Goal: Task Accomplishment & Management: Manage account settings

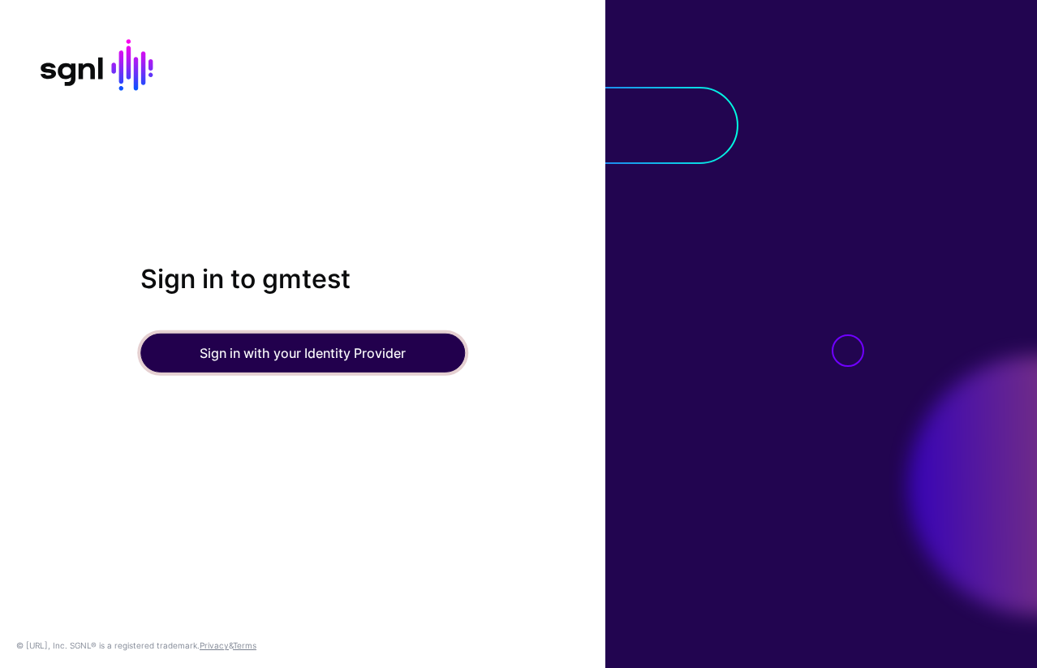
click at [299, 351] on button "Sign in with your Identity Provider" at bounding box center [302, 352] width 324 height 39
click at [255, 359] on button "Sign in with your Identity Provider" at bounding box center [302, 352] width 324 height 39
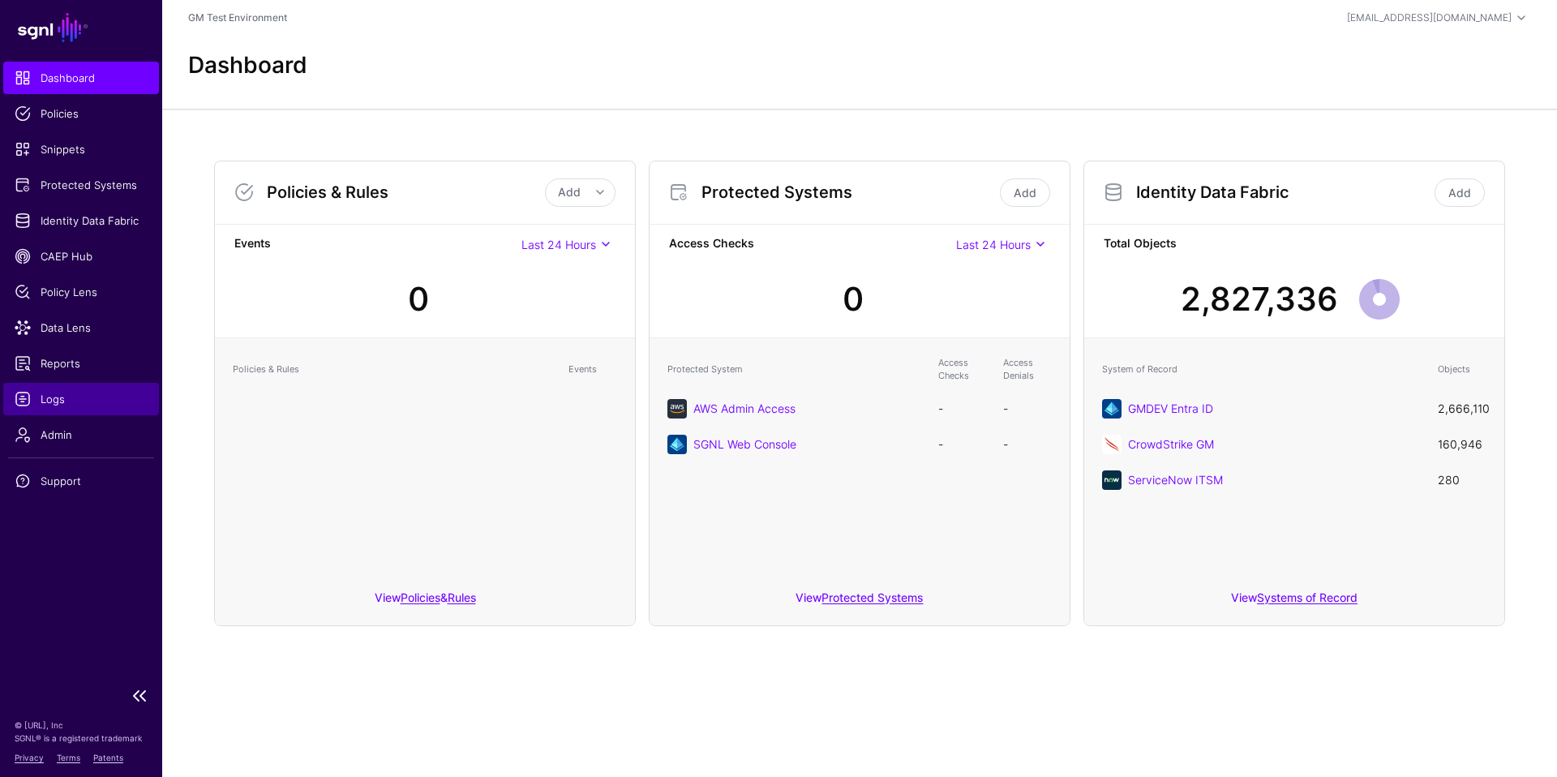
click at [54, 395] on span "Logs" at bounding box center [81, 399] width 133 height 16
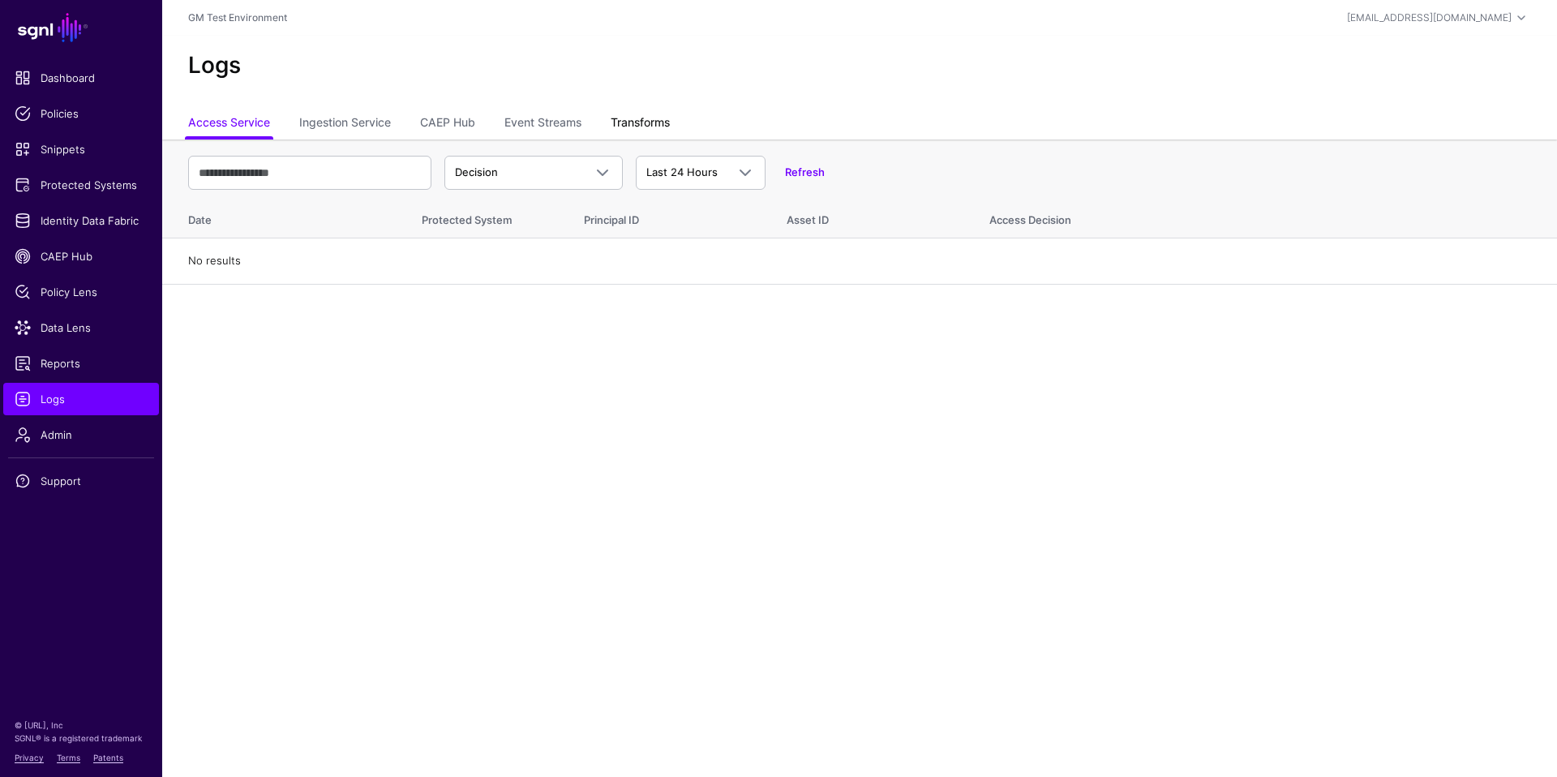
click at [650, 120] on link "Transforms" at bounding box center [640, 124] width 59 height 31
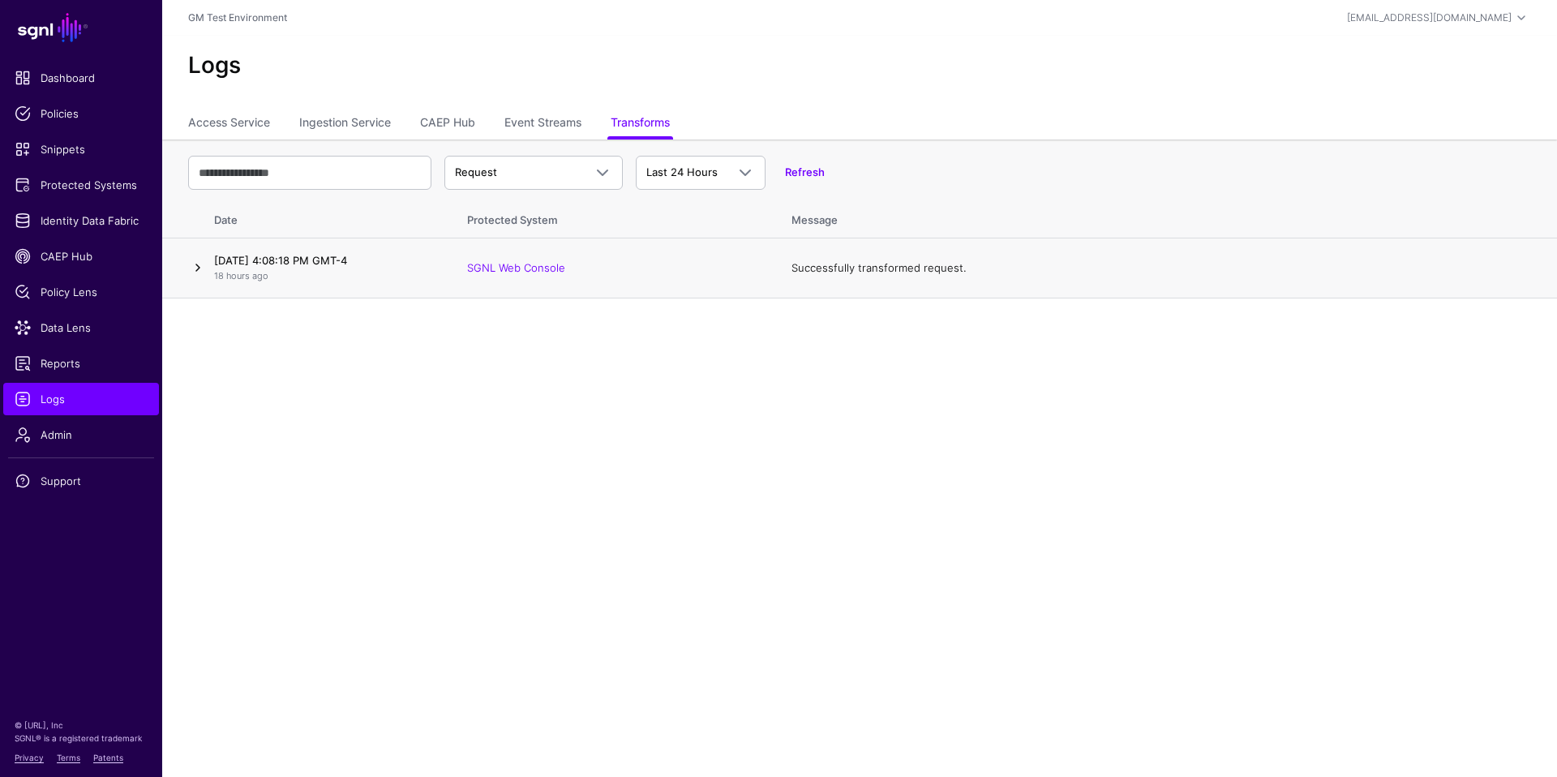
click at [202, 272] on link at bounding box center [197, 267] width 19 height 19
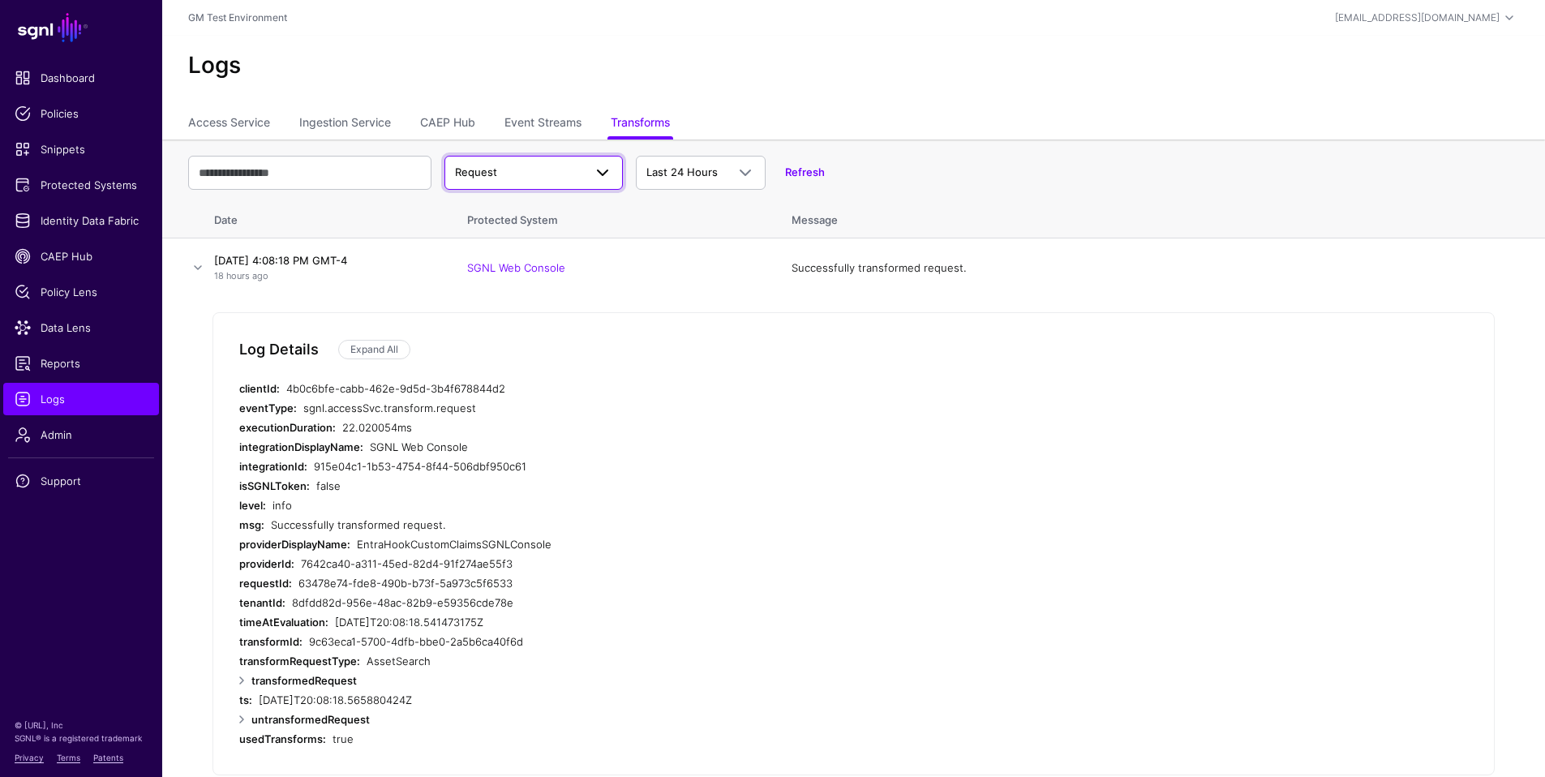
click at [535, 177] on span "Request" at bounding box center [519, 173] width 128 height 16
click at [485, 262] on div "Error" at bounding box center [533, 262] width 152 height 16
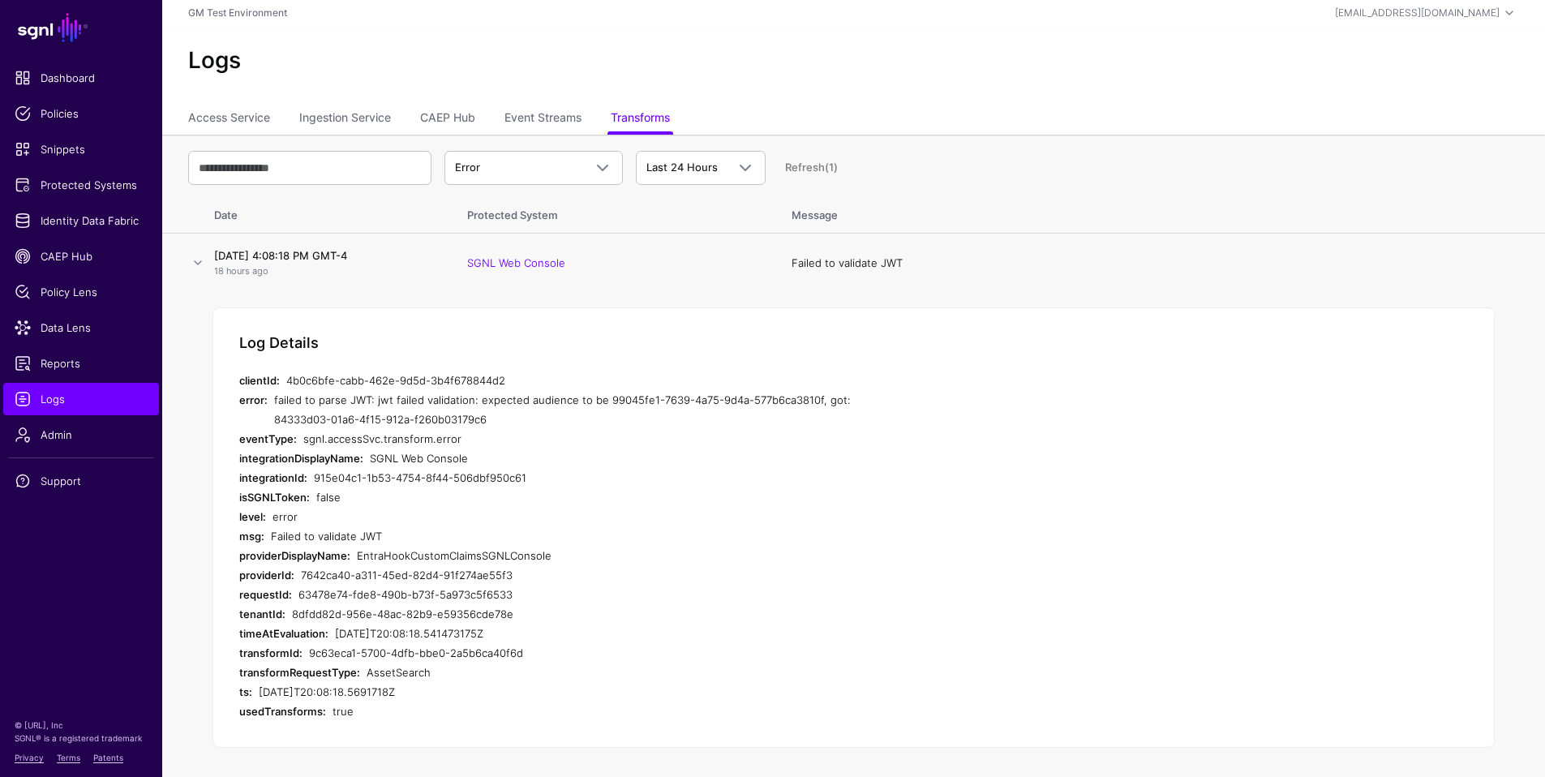
scroll to position [7, 0]
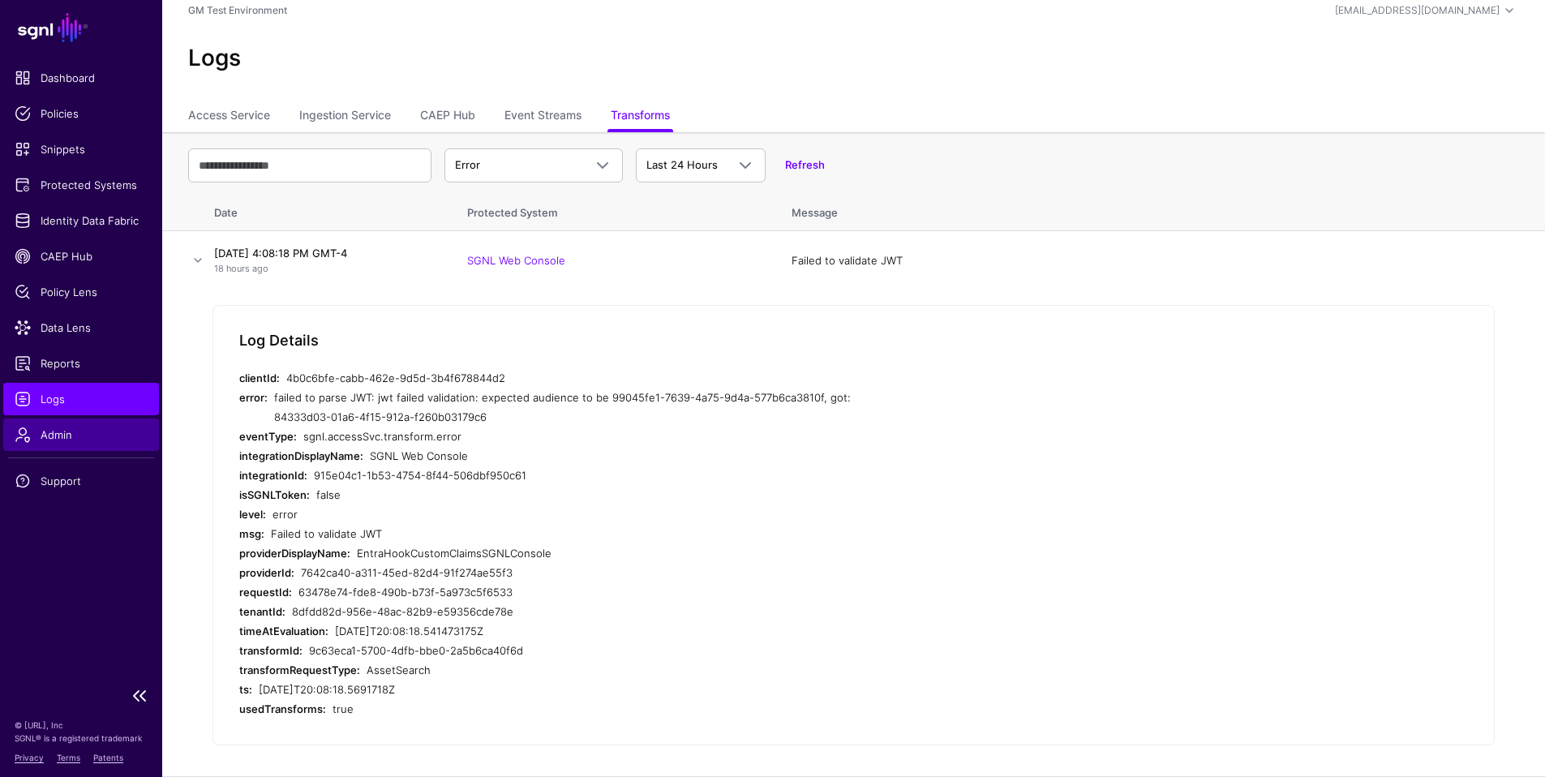
click at [52, 439] on span "Admin" at bounding box center [81, 435] width 133 height 16
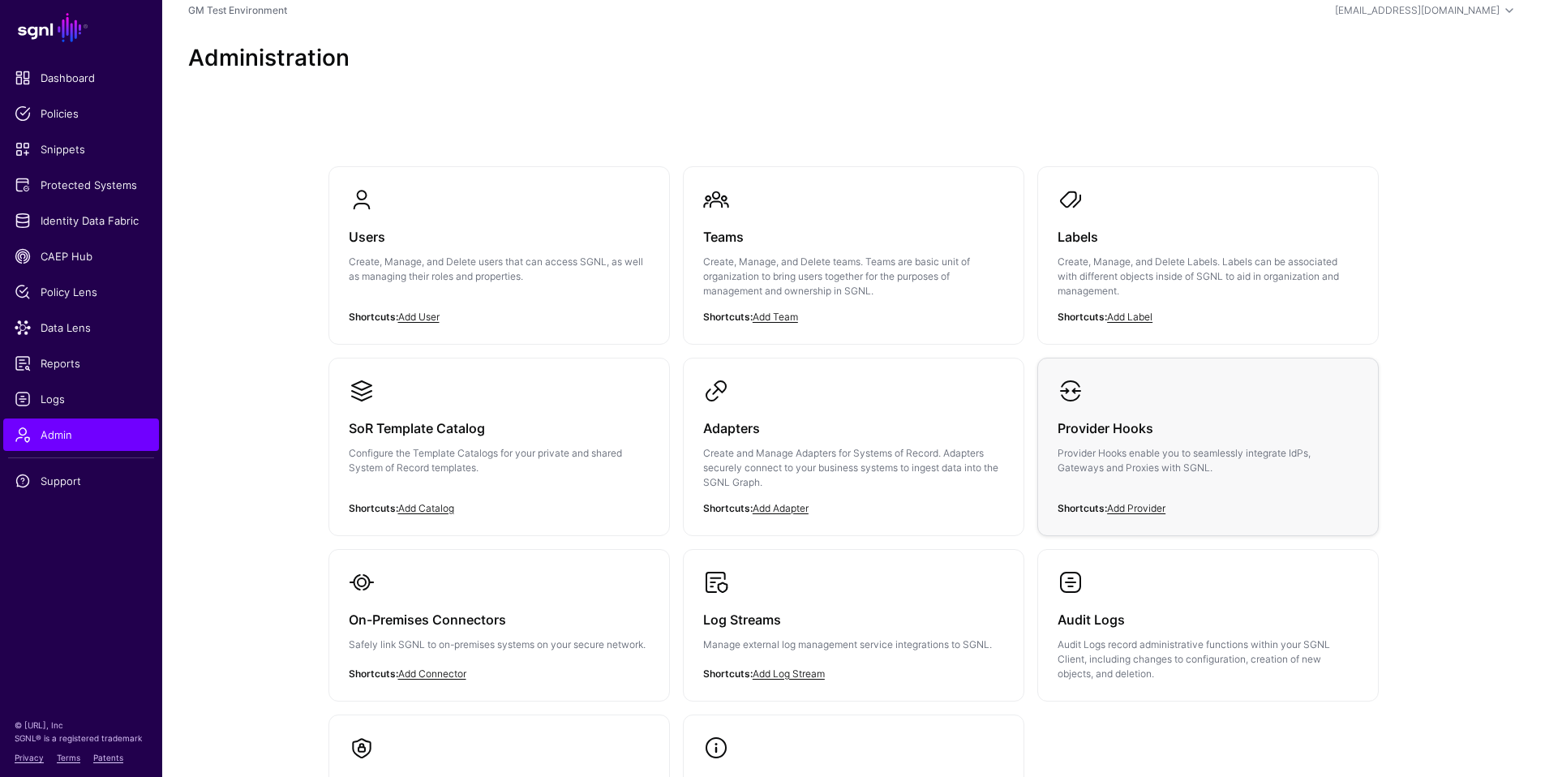
click at [1036, 456] on p "Provider Hooks enable you to seamlessly integrate IdPs, Gateways and Proxies wi…" at bounding box center [1208, 460] width 301 height 29
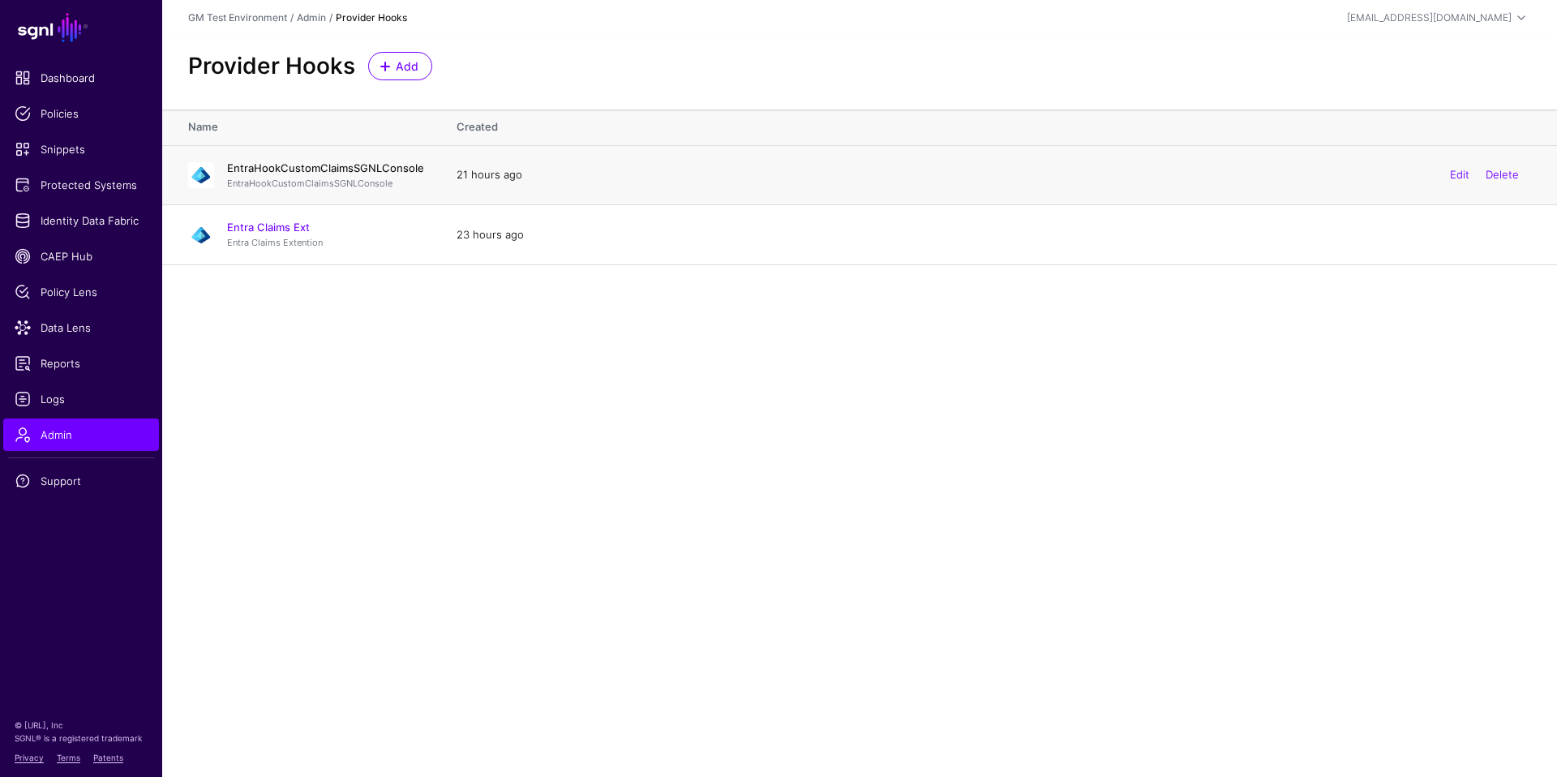
click at [337, 168] on link "EntraHookCustomClaimsSGNLConsole" at bounding box center [325, 167] width 197 height 13
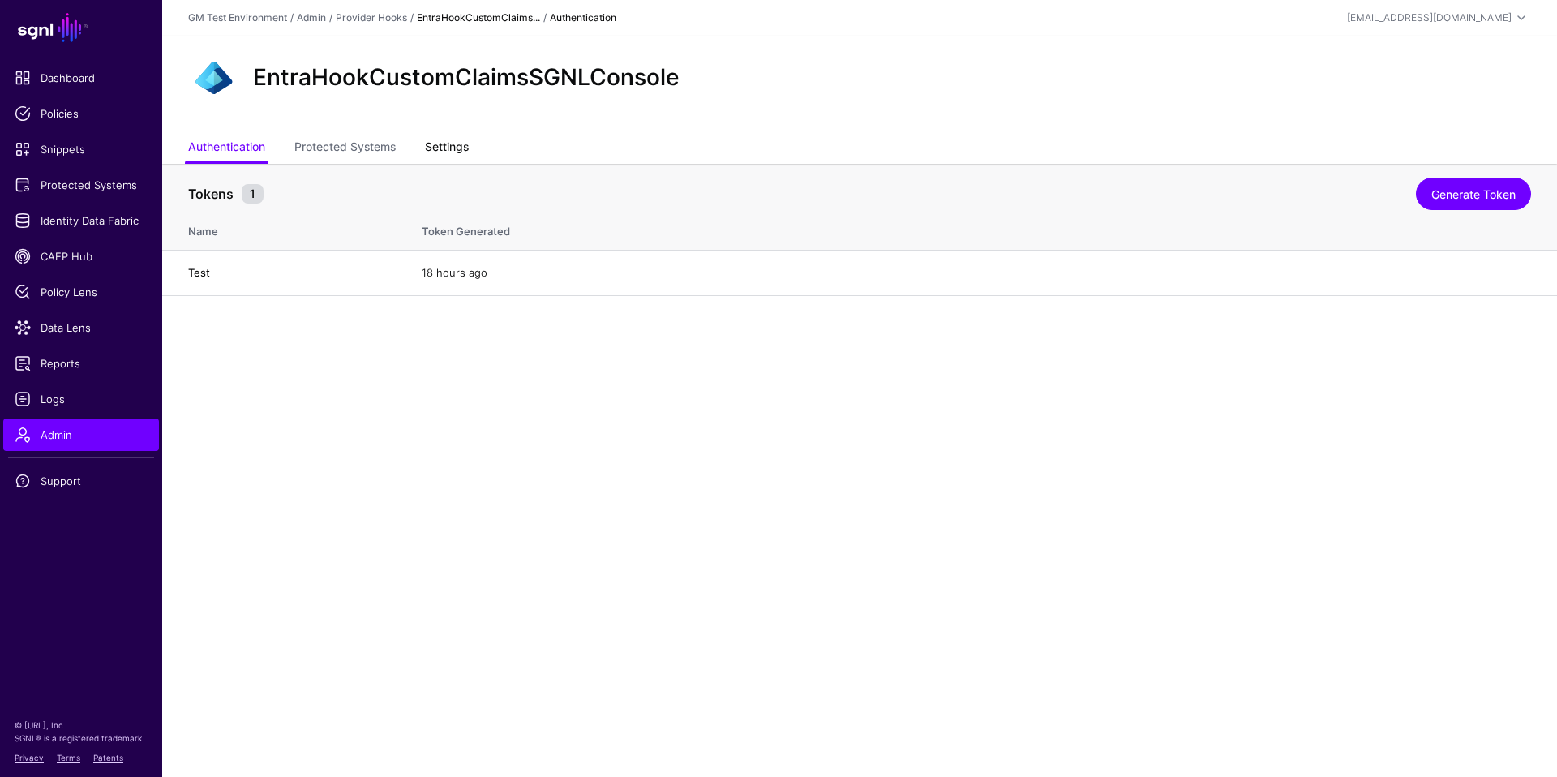
click at [437, 149] on link "Settings" at bounding box center [447, 148] width 44 height 31
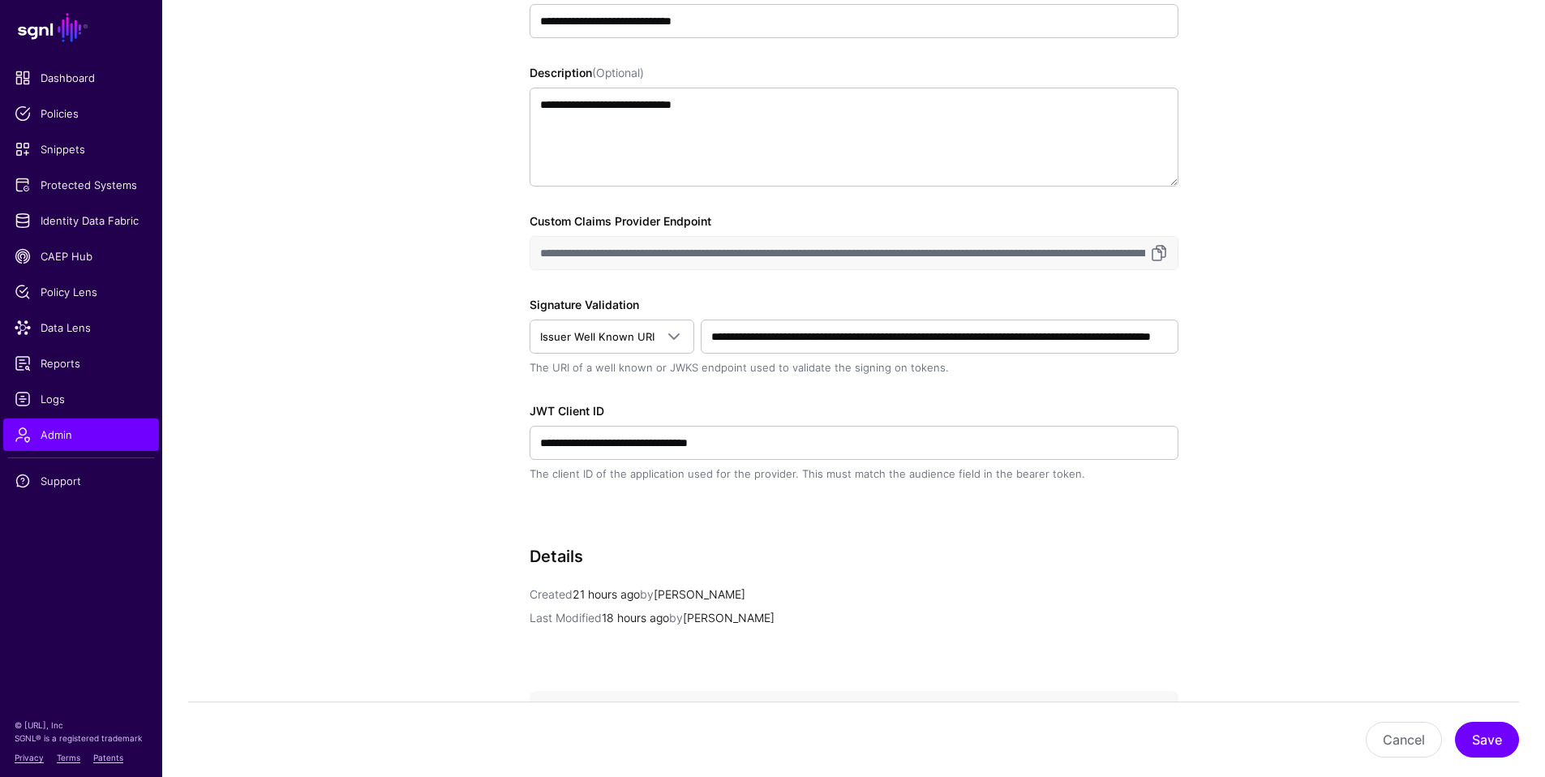
scroll to position [300, 0]
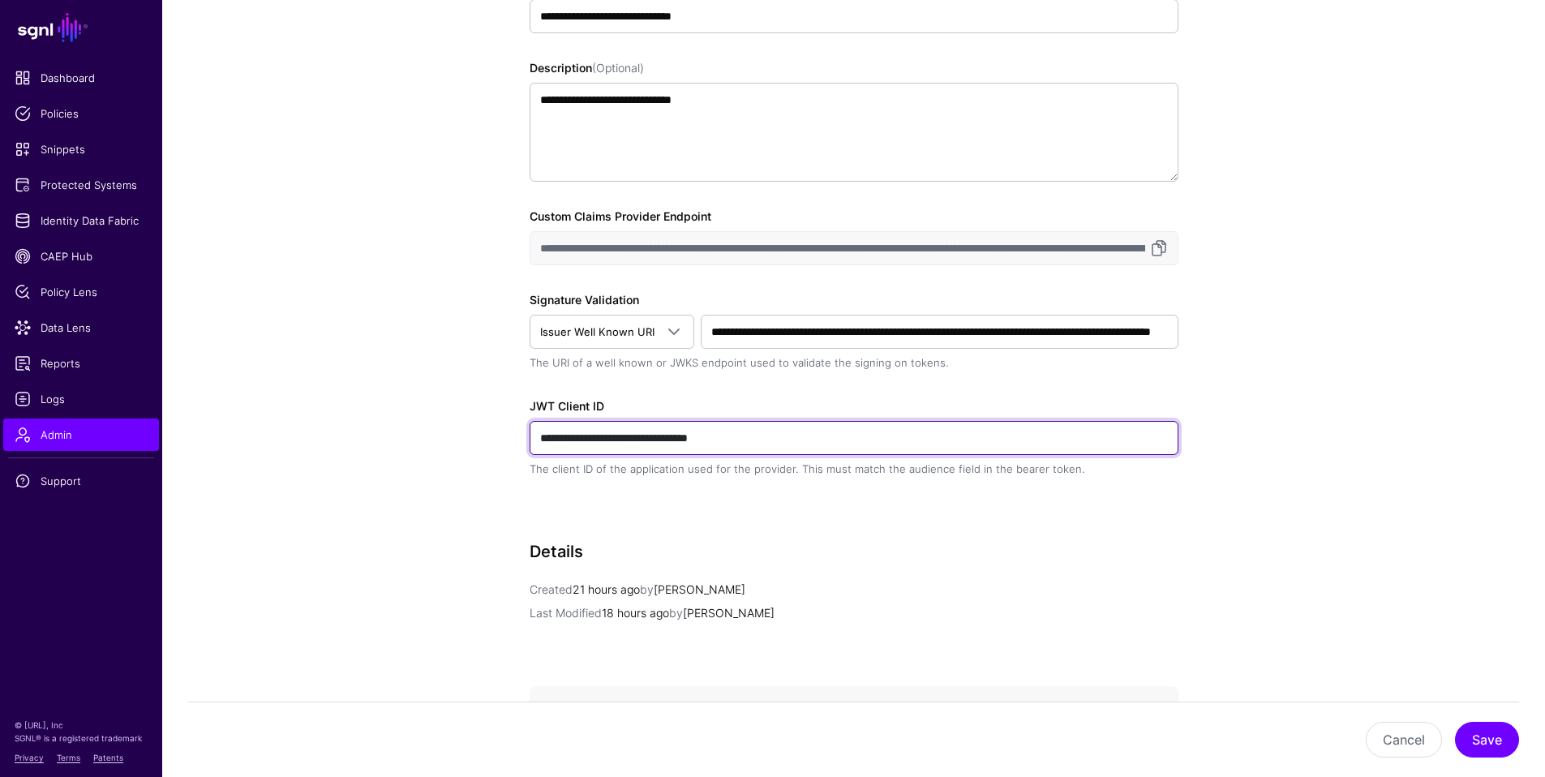
drag, startPoint x: 740, startPoint y: 444, endPoint x: 539, endPoint y: 439, distance: 200.4
click at [539, 439] on input "**********" at bounding box center [854, 438] width 649 height 34
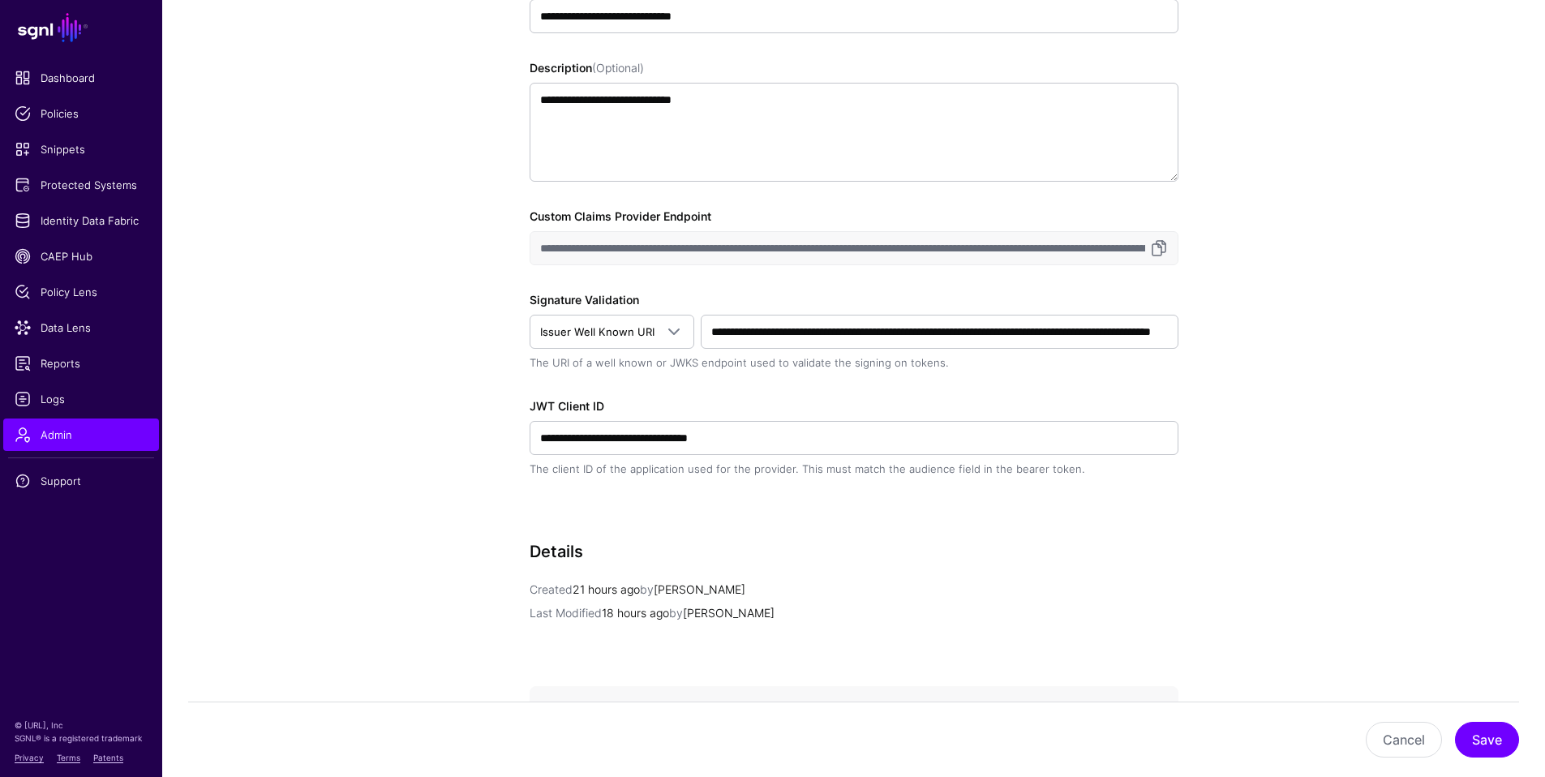
click at [454, 272] on app-admin-providers-item-edit "**********" at bounding box center [853, 414] width 1383 height 1100
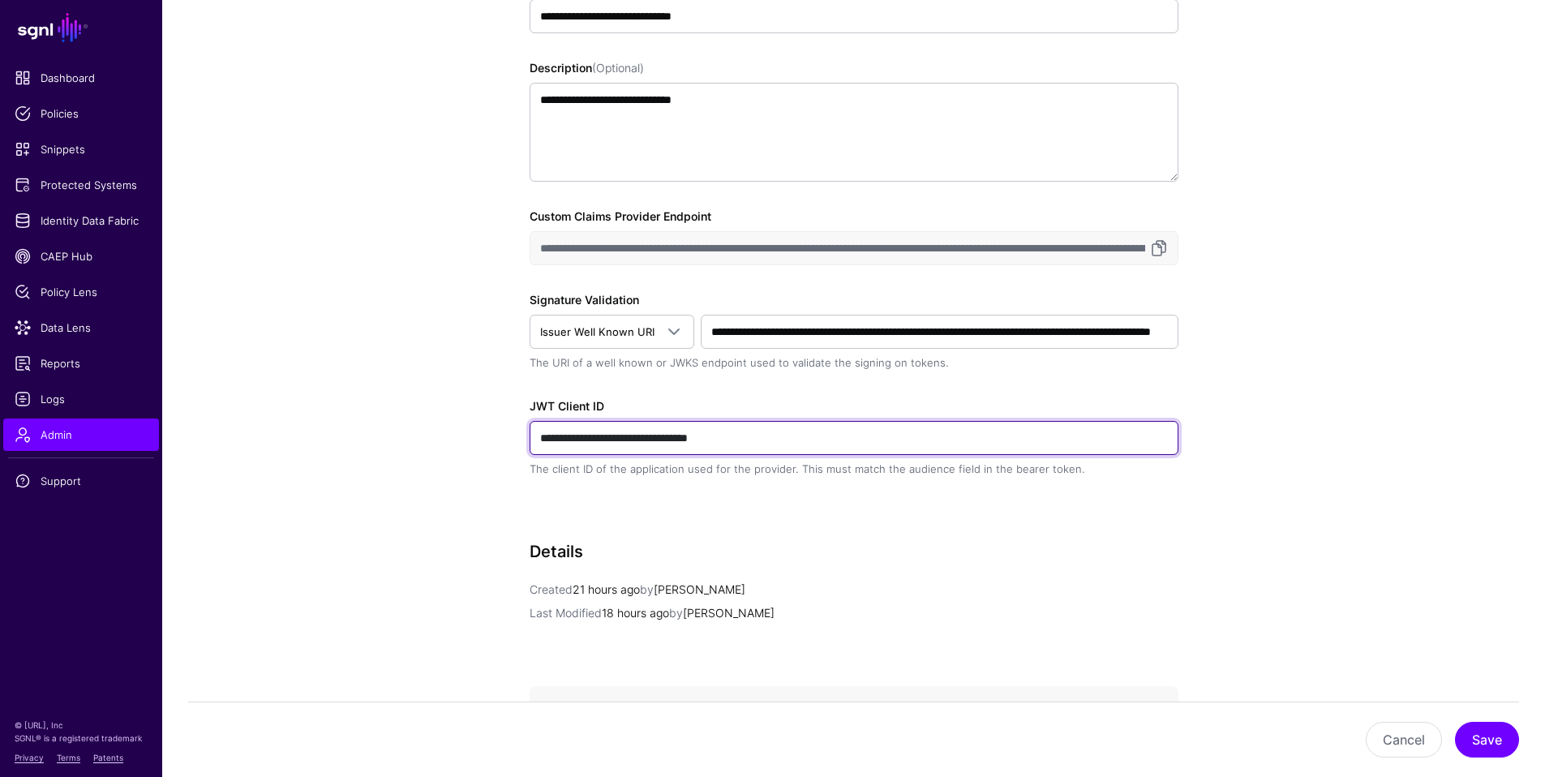
drag, startPoint x: 780, startPoint y: 437, endPoint x: 507, endPoint y: 422, distance: 273.8
click at [507, 422] on div "**********" at bounding box center [854, 414] width 753 height 1100
paste input "text"
type input "**********"
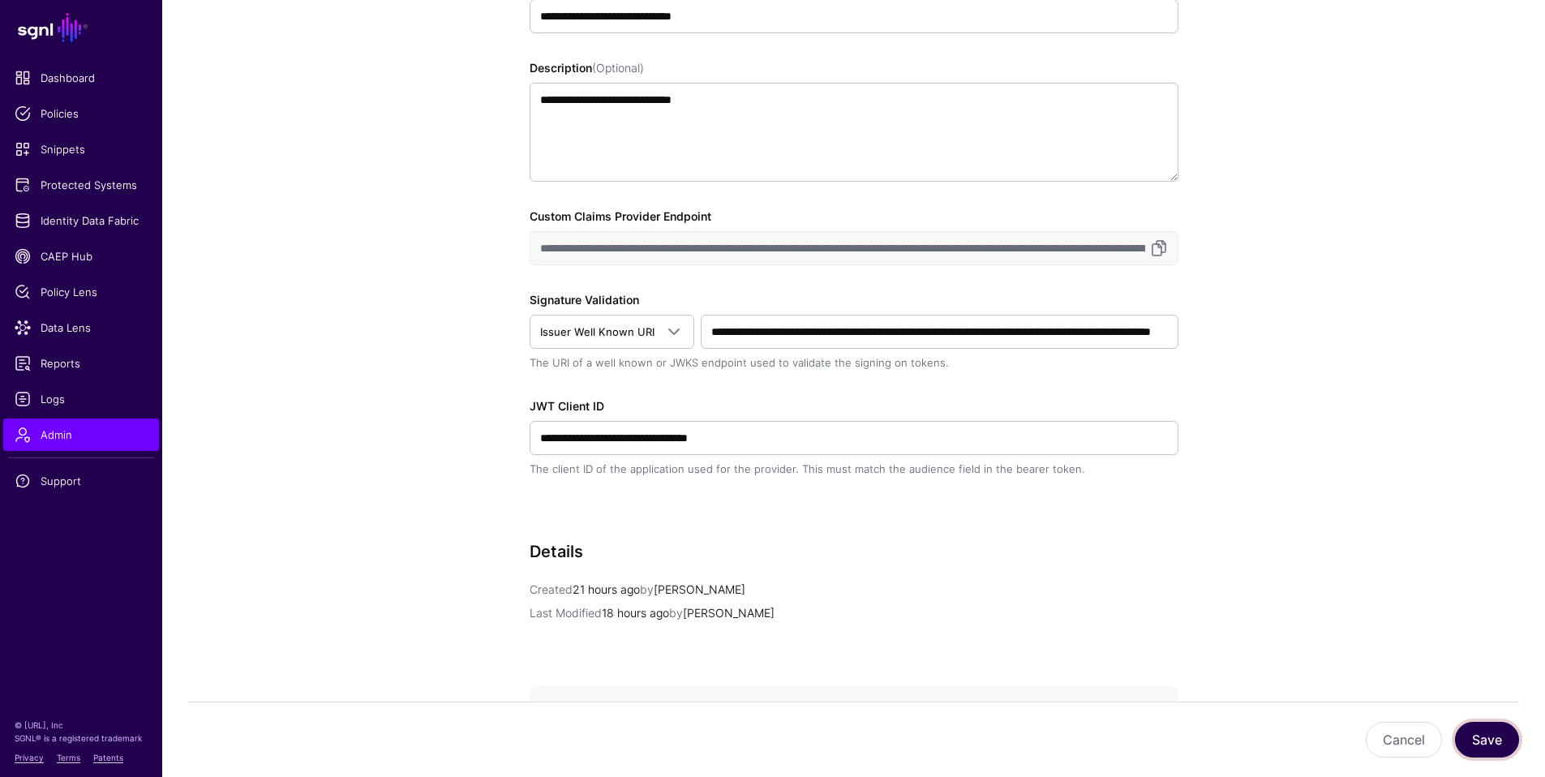
click at [1036, 667] on button "Save" at bounding box center [1487, 740] width 64 height 36
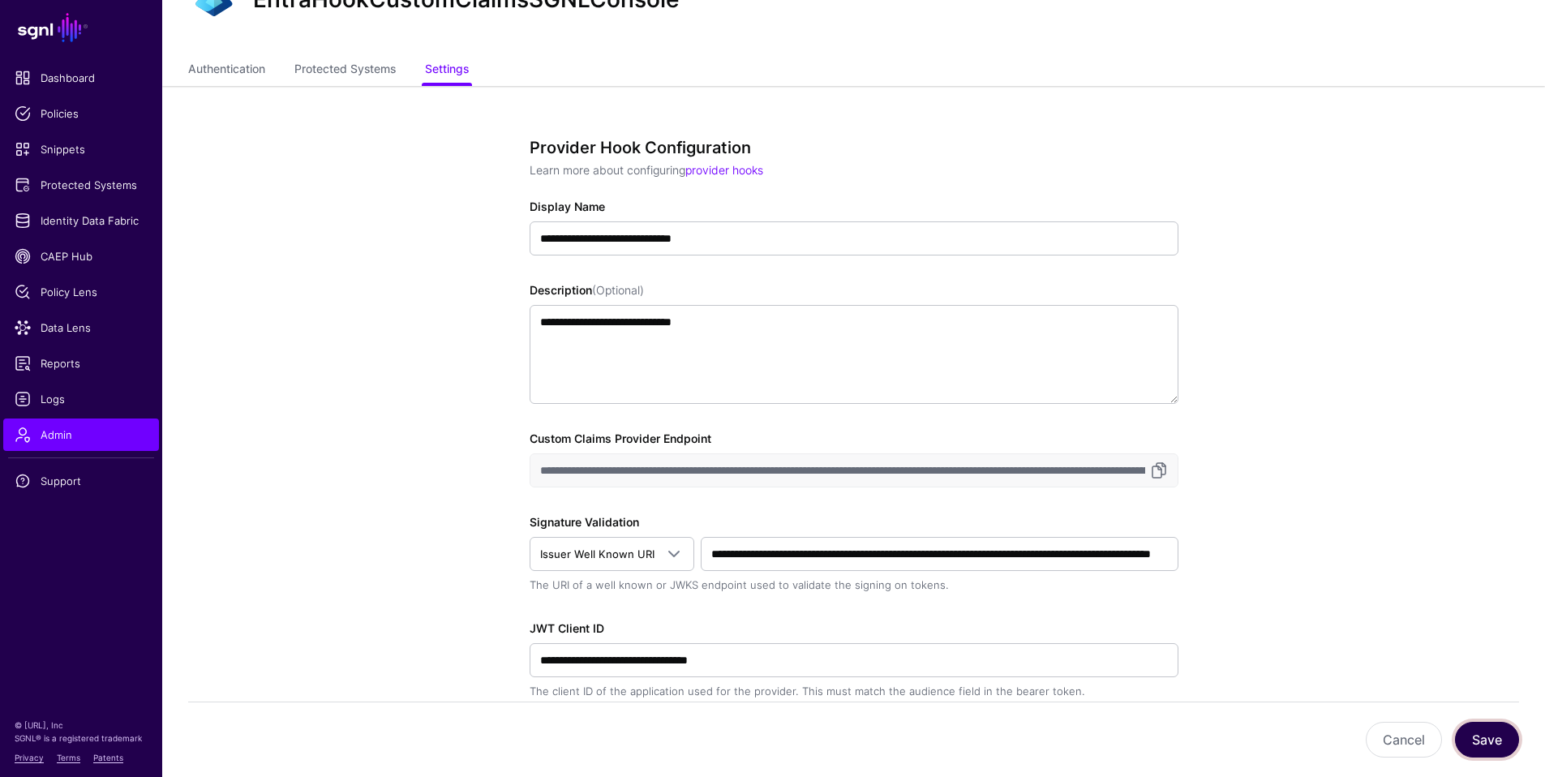
scroll to position [48, 0]
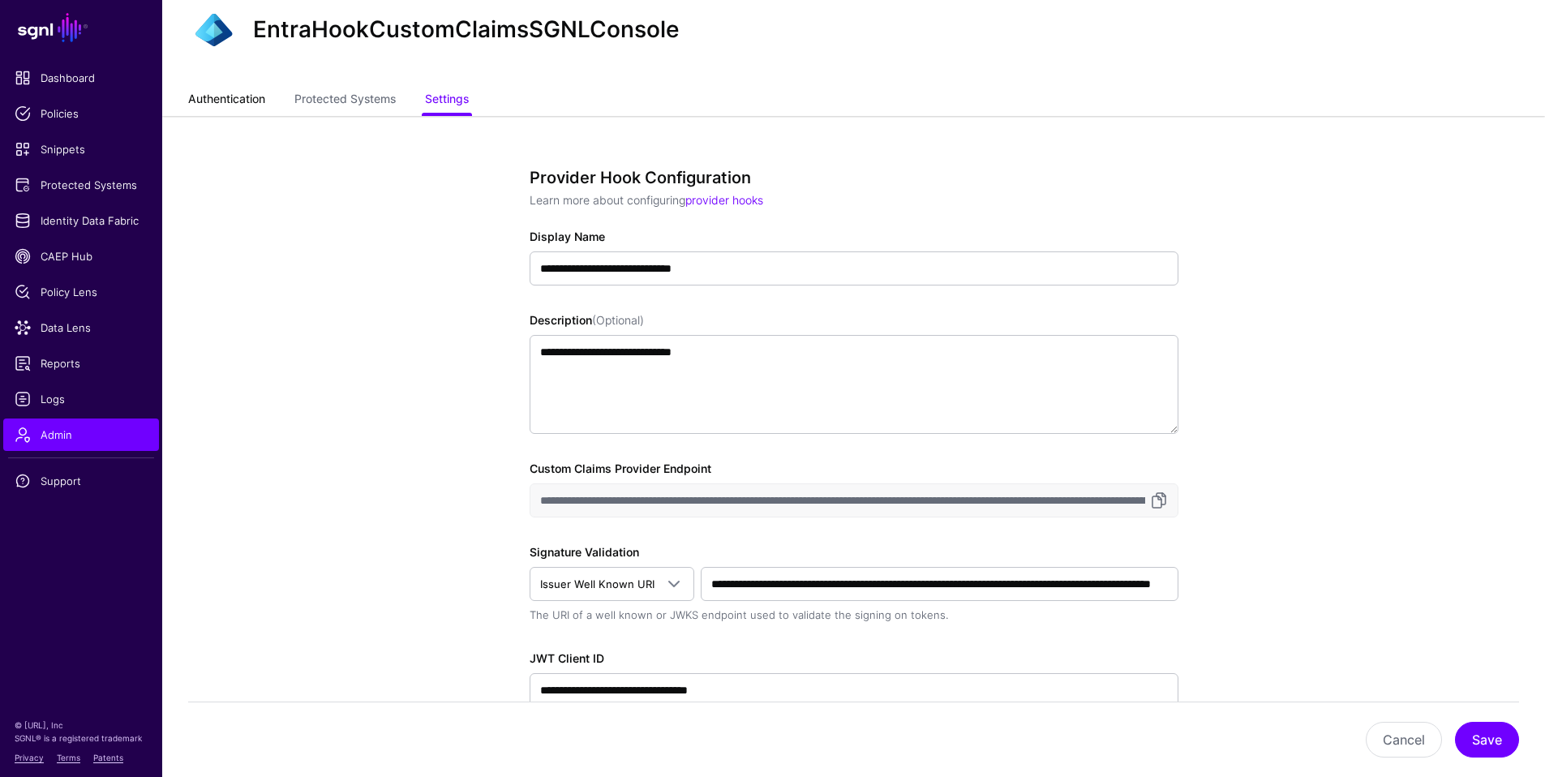
click at [210, 99] on link "Authentication" at bounding box center [226, 100] width 77 height 31
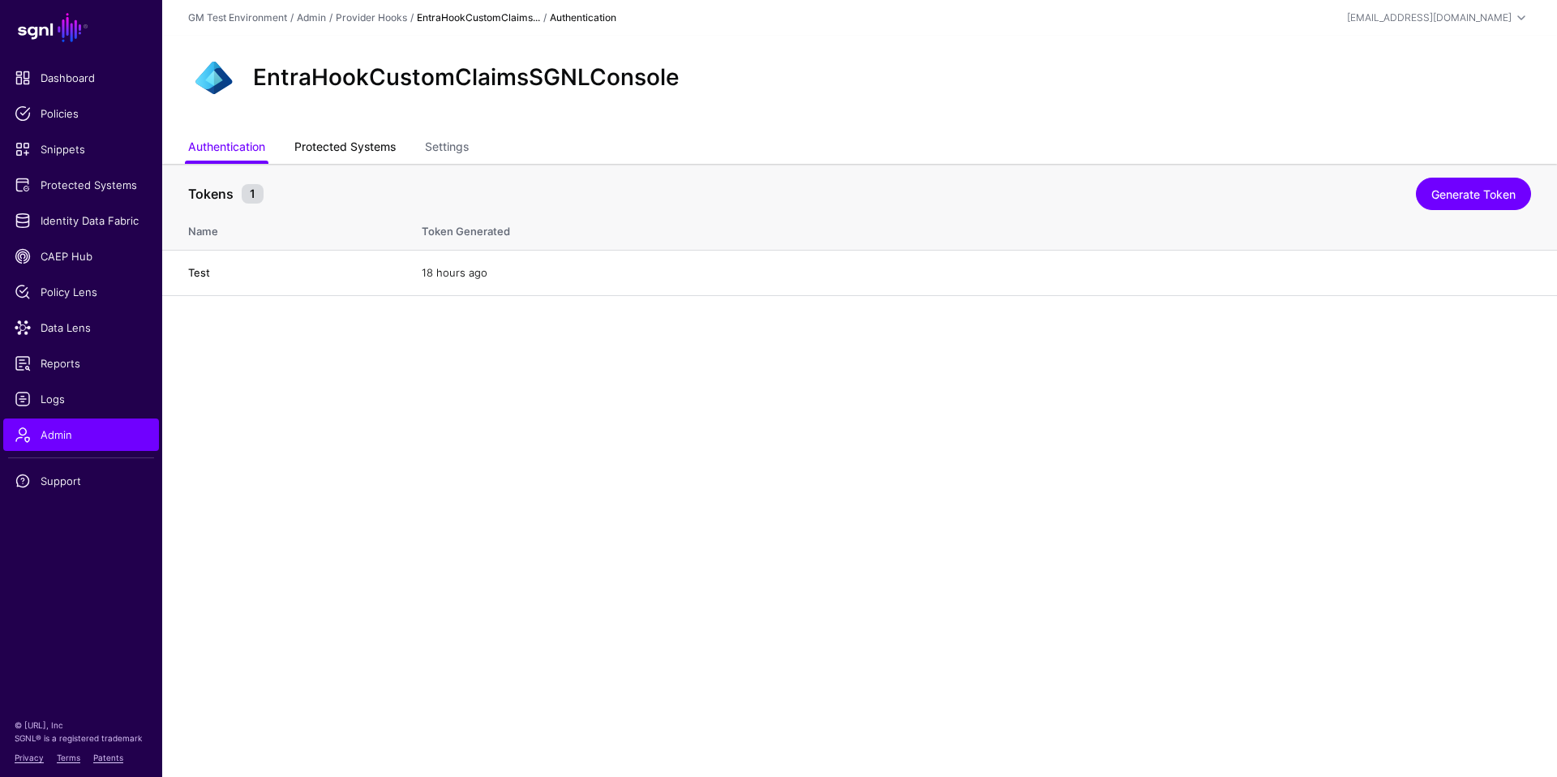
click at [325, 146] on link "Protected Systems" at bounding box center [344, 148] width 101 height 31
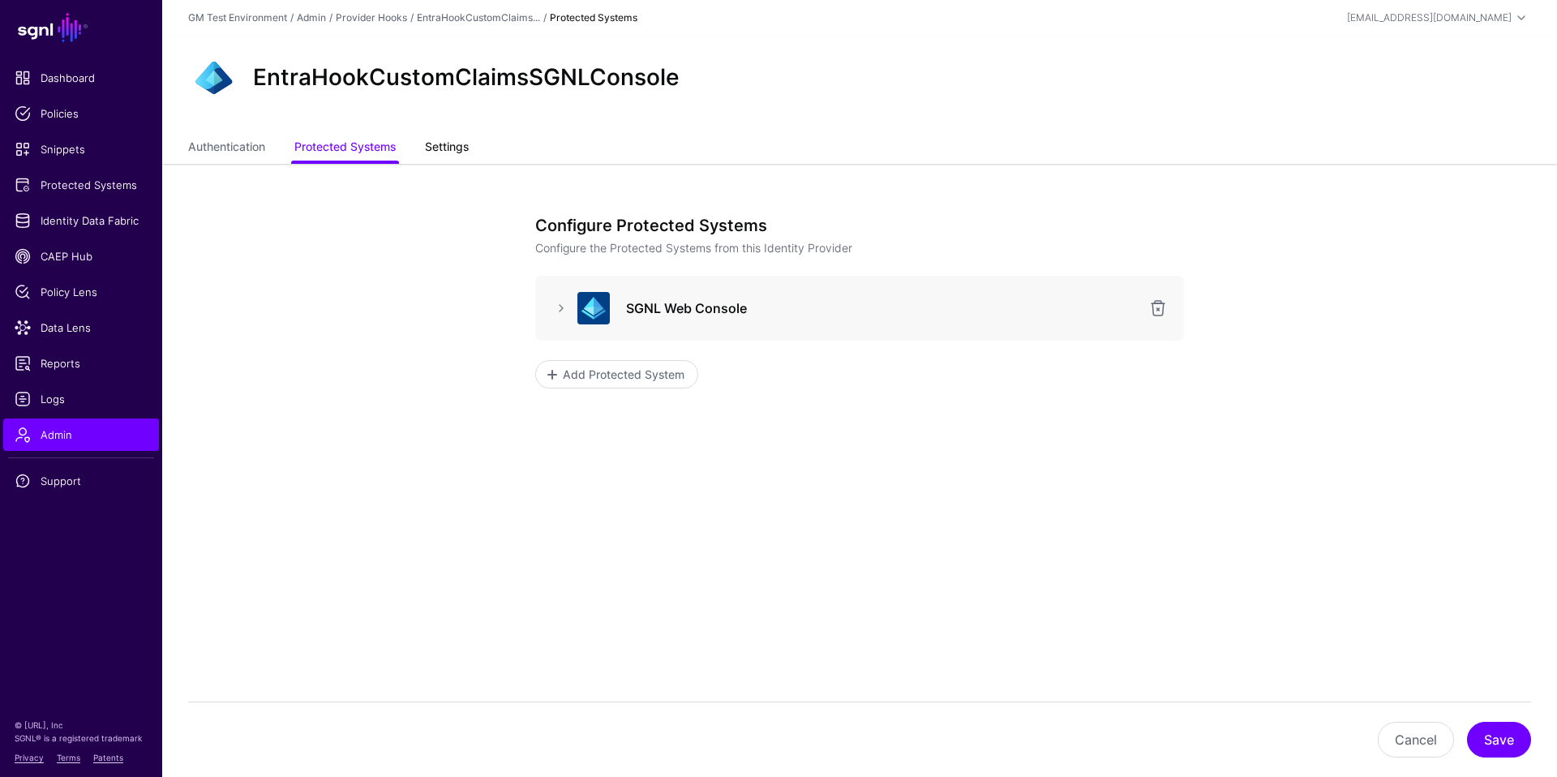
click at [456, 146] on link "Settings" at bounding box center [447, 148] width 44 height 31
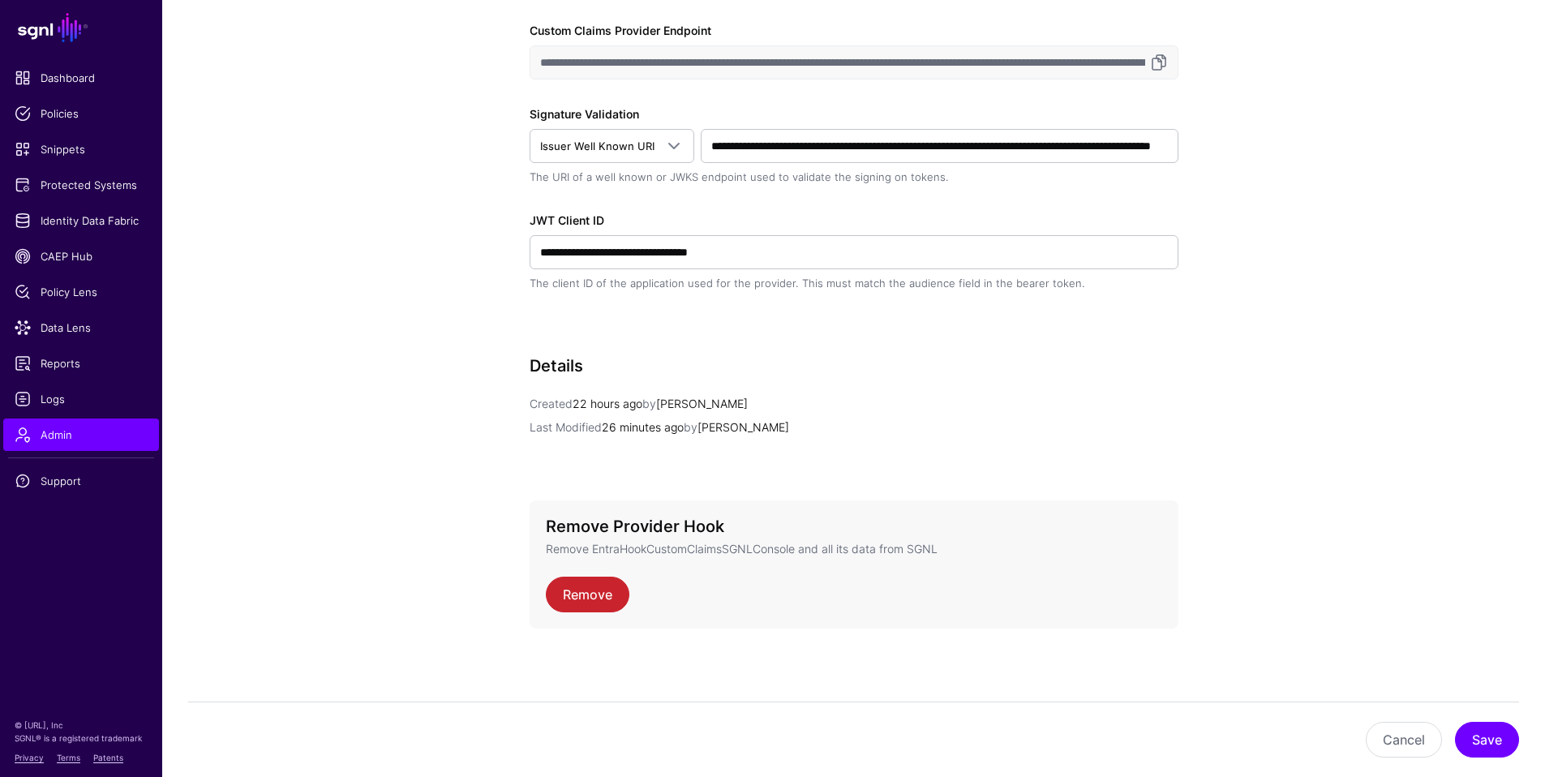
scroll to position [487, 0]
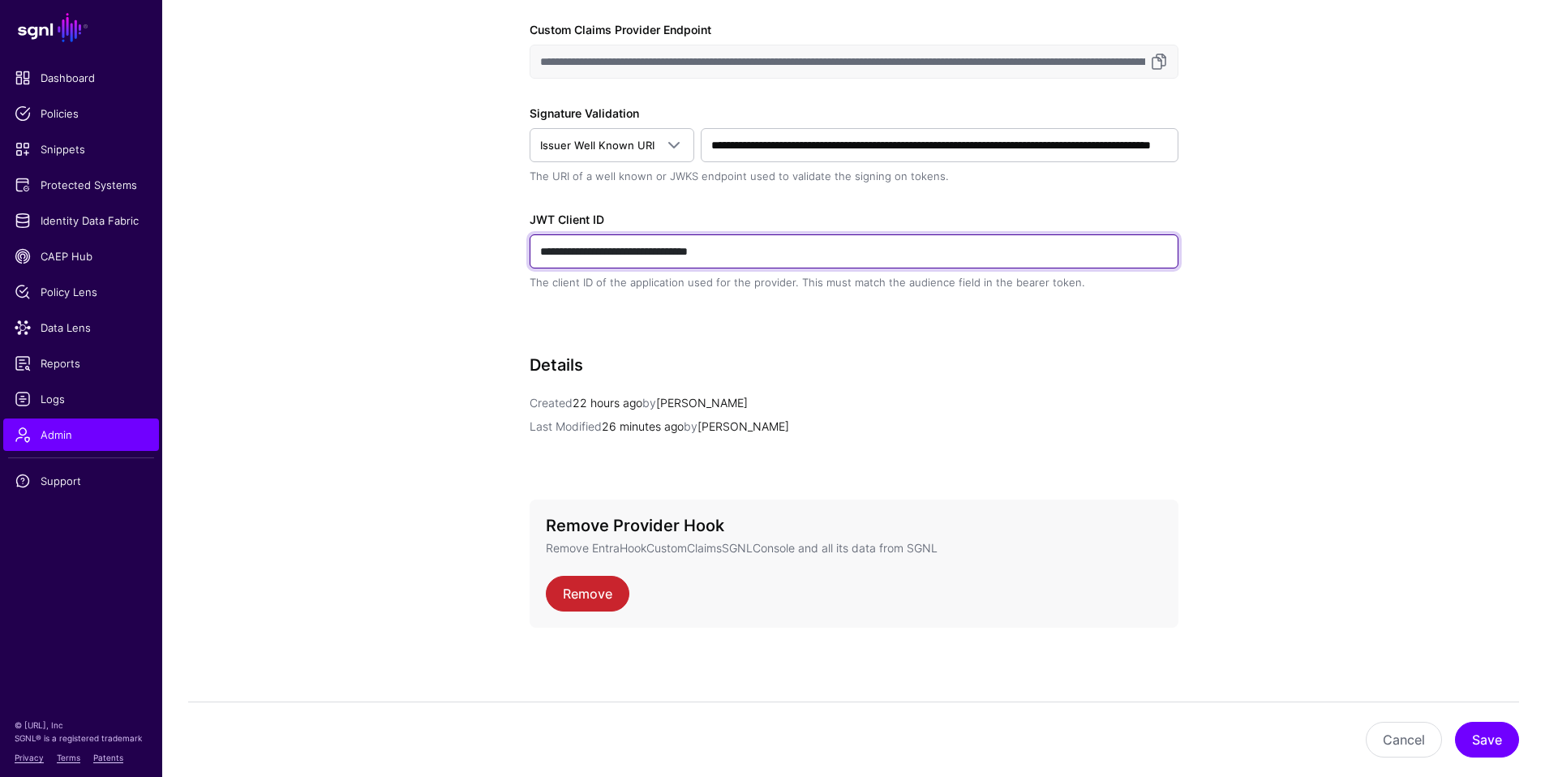
drag, startPoint x: 772, startPoint y: 252, endPoint x: 537, endPoint y: 248, distance: 235.3
click at [537, 248] on input "**********" at bounding box center [854, 251] width 649 height 34
paste input "text"
type input "**********"
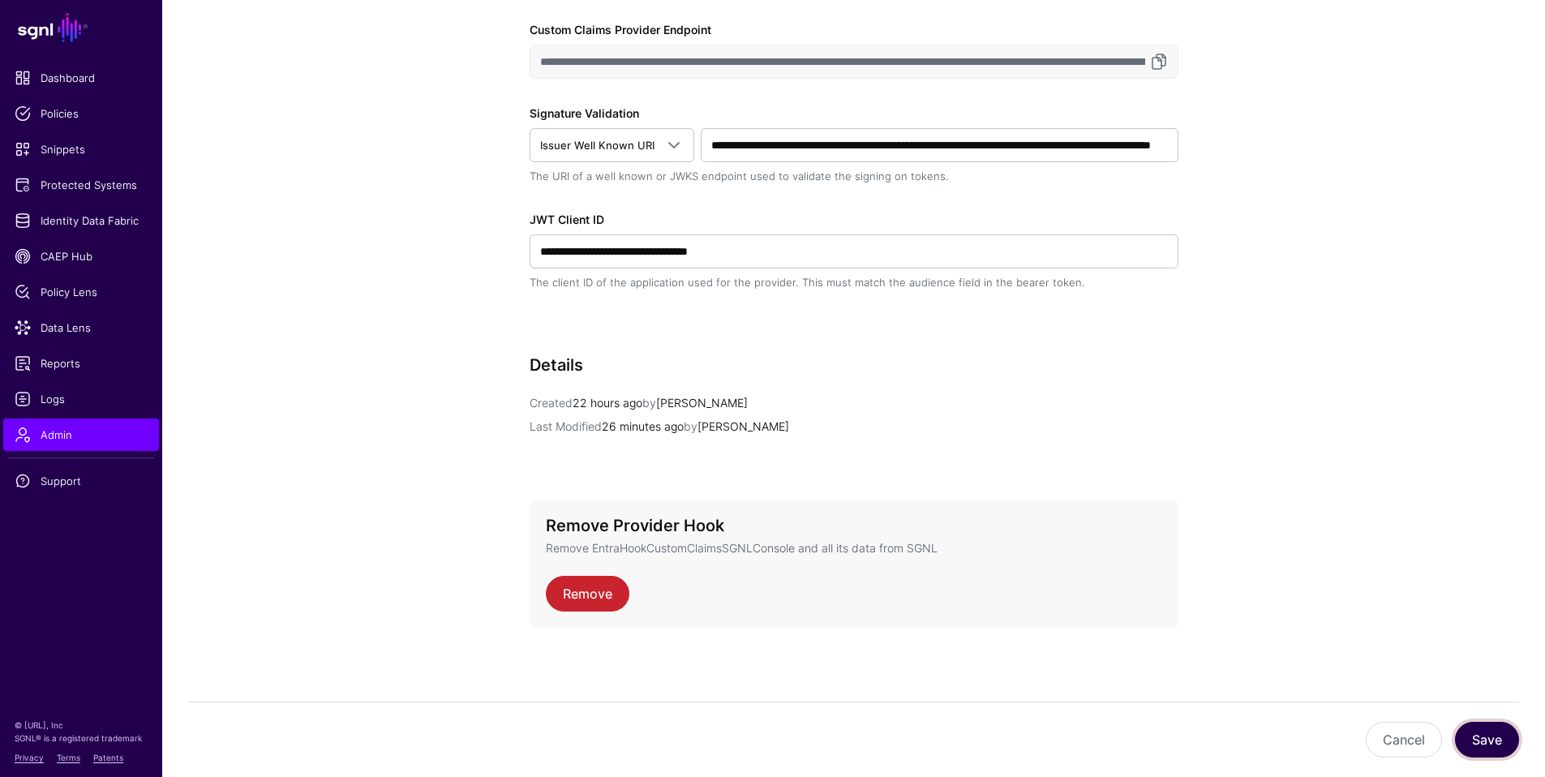
click at [1036, 667] on button "Save" at bounding box center [1487, 740] width 64 height 36
